Goal: Complete application form

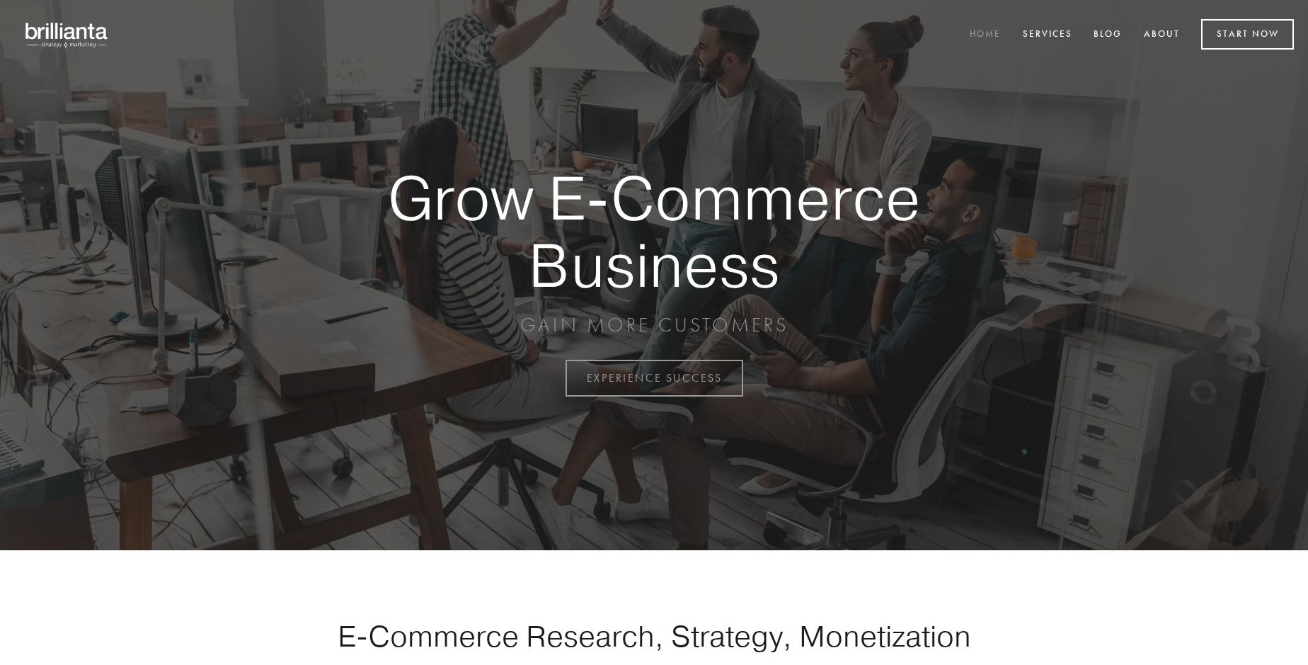
scroll to position [3710, 0]
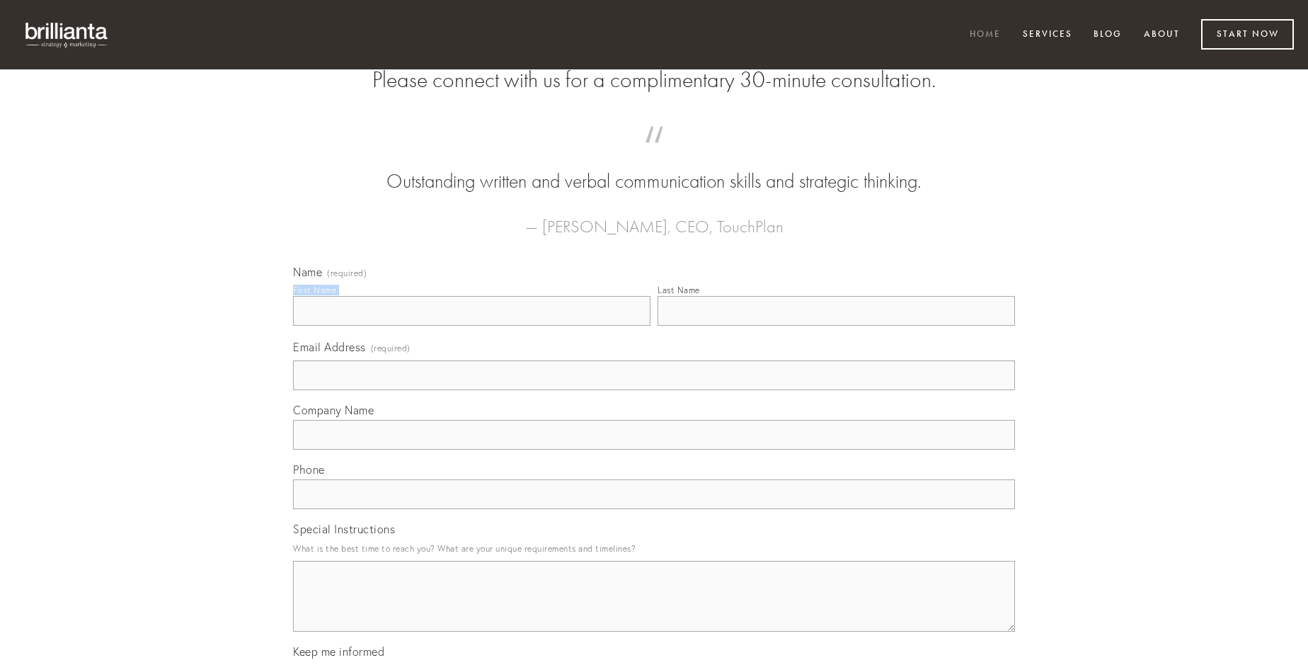
type input "[PERSON_NAME]"
click at [836, 326] on input "Last Name" at bounding box center [835, 311] width 357 height 30
type input "[PERSON_NAME]"
click at [654, 390] on input "Email Address (required)" at bounding box center [654, 375] width 722 height 30
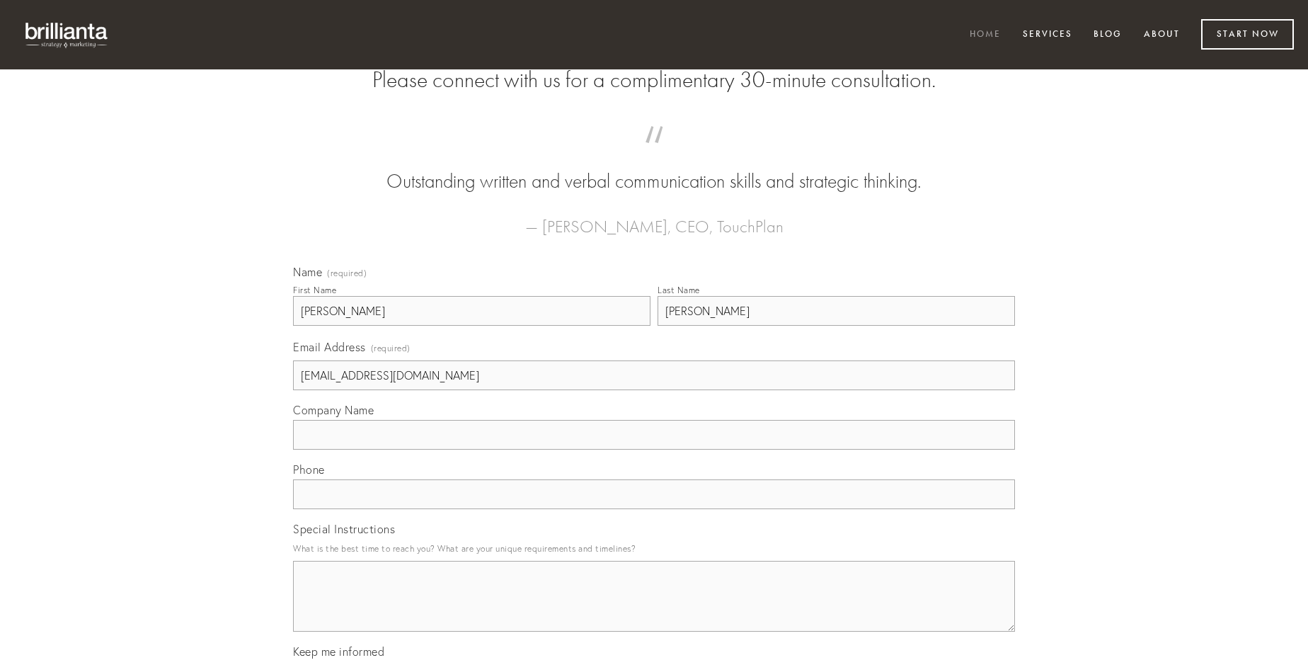
type input "[EMAIL_ADDRESS][DOMAIN_NAME]"
click at [654, 449] on input "Company Name" at bounding box center [654, 435] width 722 height 30
type input "demergo"
click at [654, 509] on input "text" at bounding box center [654, 494] width 722 height 30
click at [654, 609] on textarea "Special Instructions" at bounding box center [654, 595] width 722 height 71
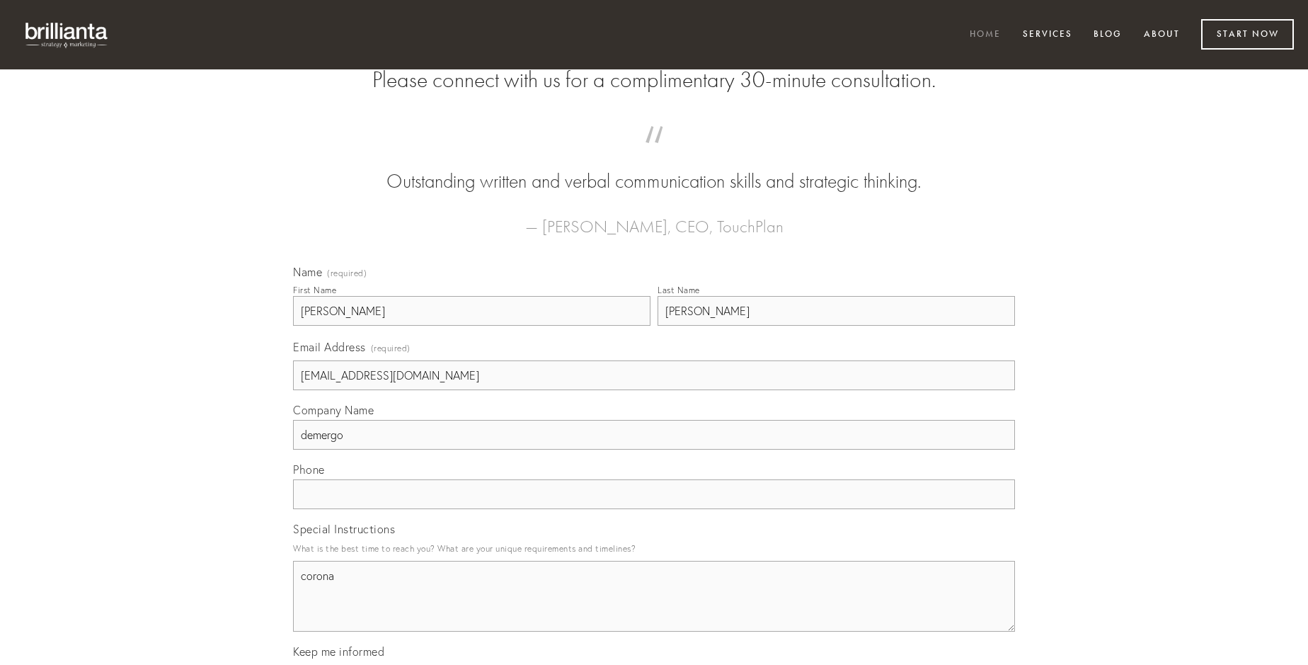
type textarea "corona"
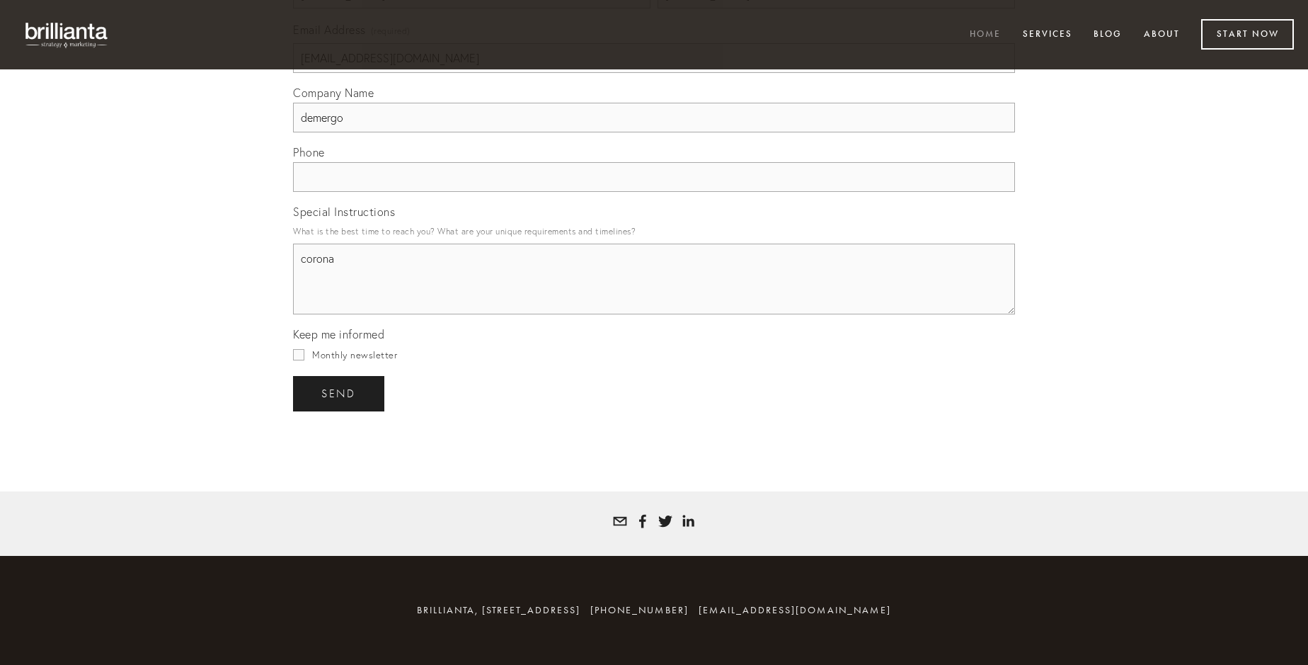
click at [340, 393] on span "send" at bounding box center [338, 393] width 35 height 13
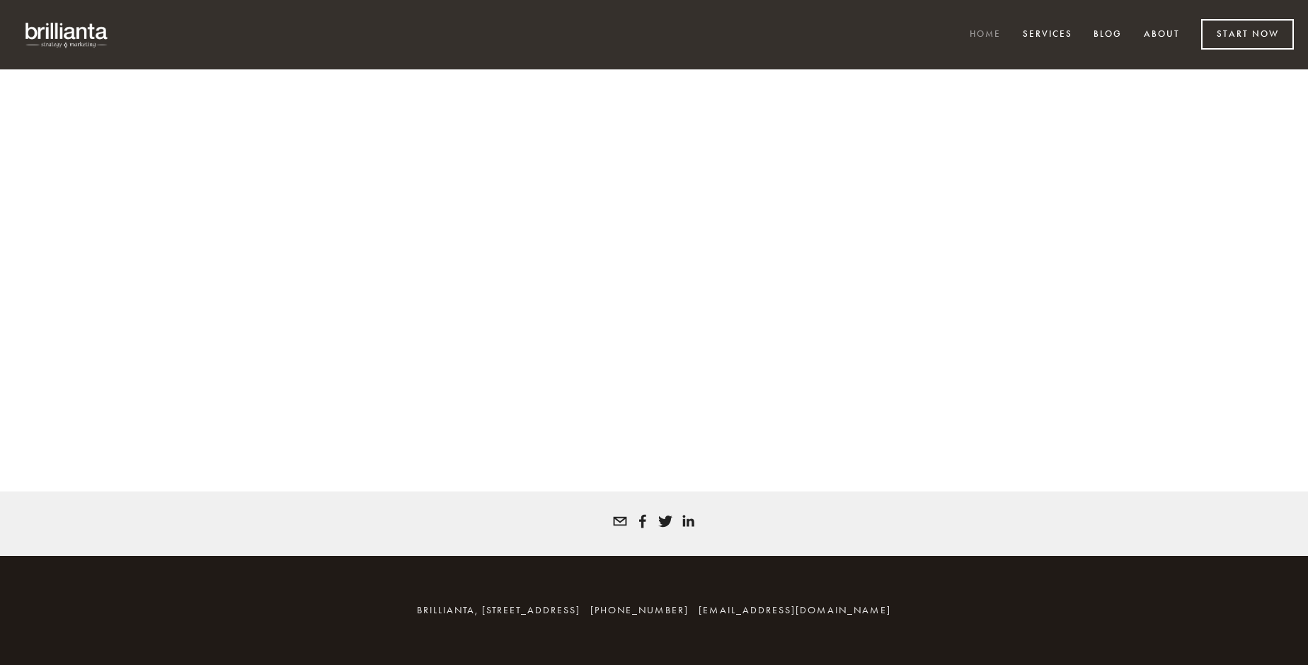
scroll to position [3691, 0]
